Goal: Task Accomplishment & Management: Use online tool/utility

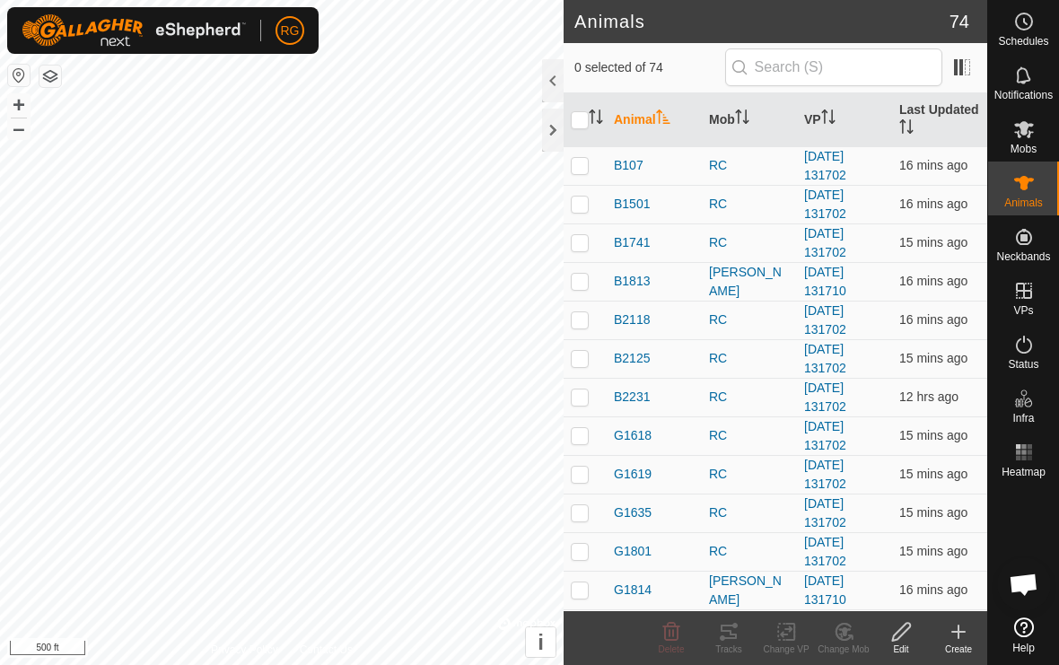
checkbox input "false"
click at [553, 140] on div at bounding box center [553, 130] width 22 height 43
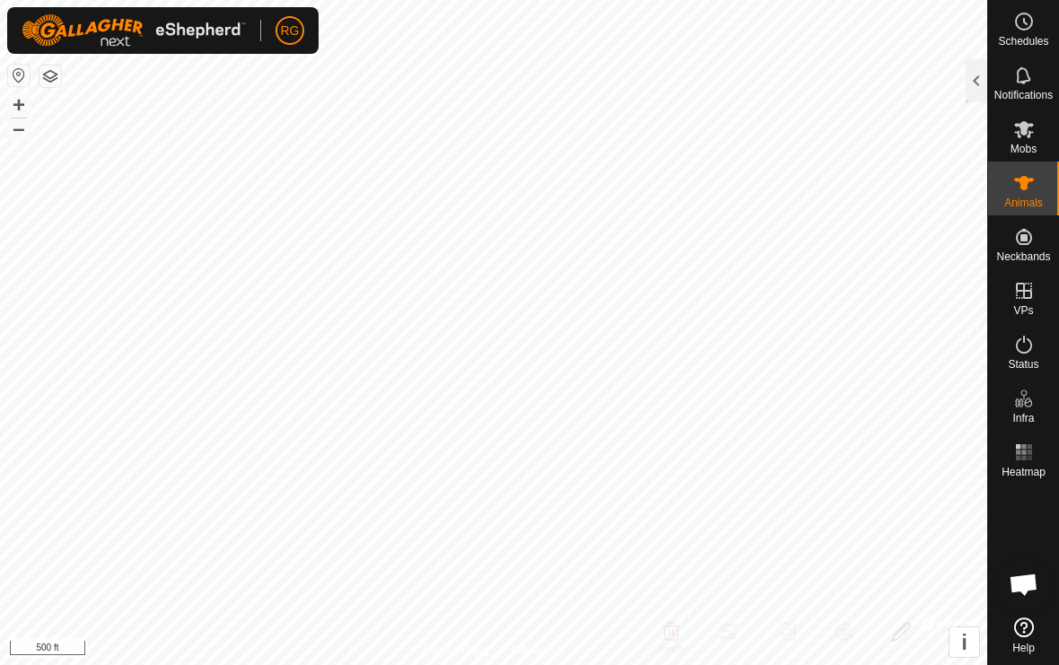
click at [1026, 135] on icon at bounding box center [1025, 130] width 22 height 22
click at [973, 83] on div at bounding box center [977, 80] width 22 height 43
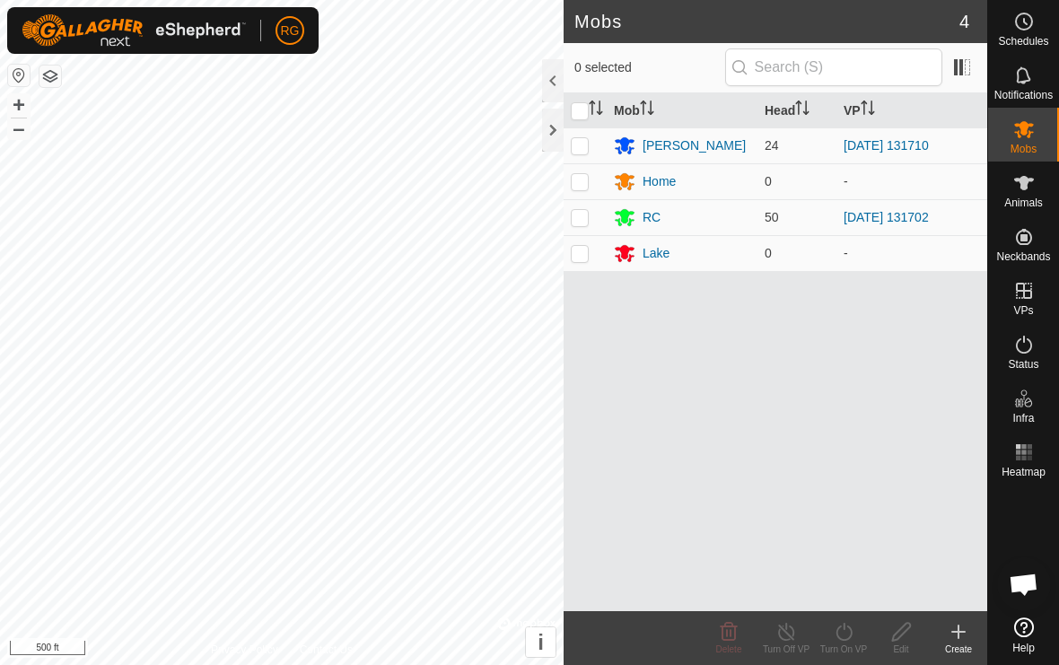
click at [575, 222] on p-checkbox at bounding box center [580, 217] width 18 height 14
checkbox input "true"
click at [789, 630] on icon at bounding box center [787, 632] width 22 height 22
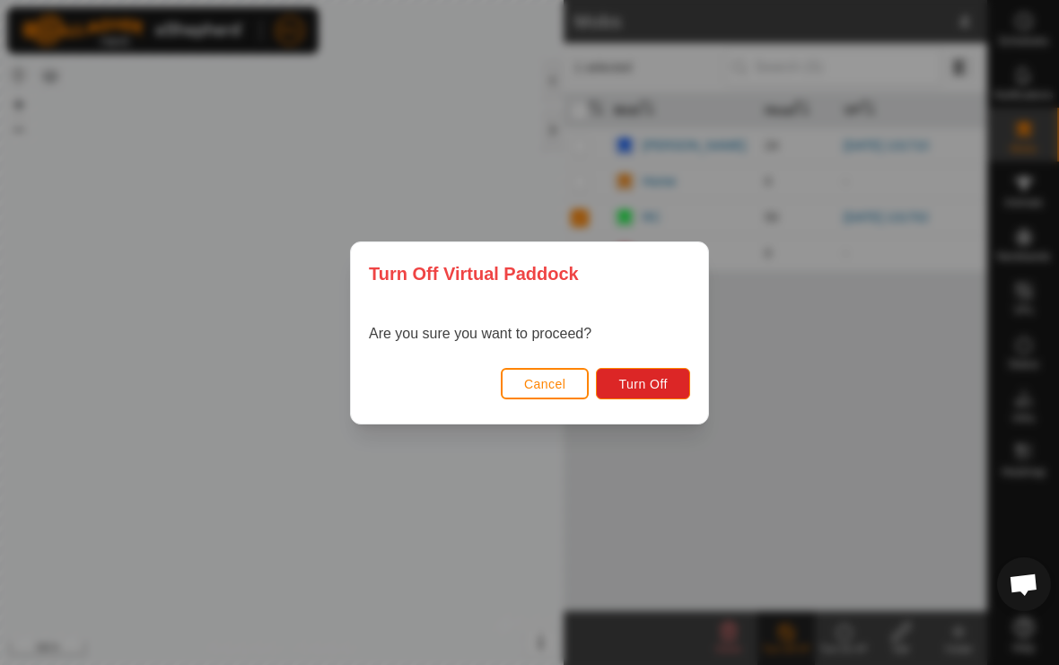
click at [654, 386] on span "Turn Off" at bounding box center [643, 384] width 49 height 14
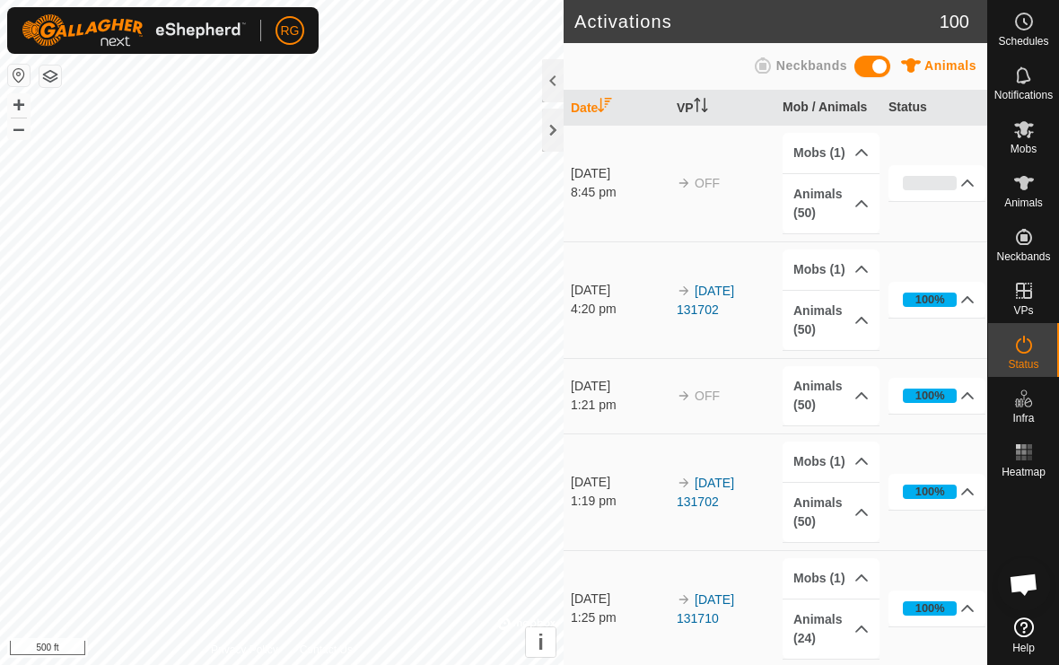
click at [555, 129] on div at bounding box center [553, 130] width 22 height 43
